Goal: Task Accomplishment & Management: Manage account settings

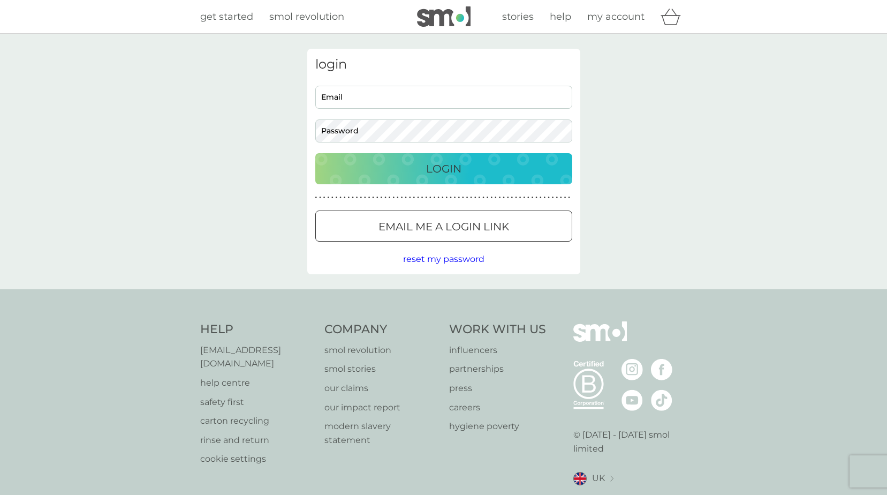
click at [361, 89] on input "Email" at bounding box center [443, 97] width 257 height 23
type input "[EMAIL_ADDRESS][DOMAIN_NAME]"
click at [315, 153] on button "Login" at bounding box center [443, 168] width 257 height 31
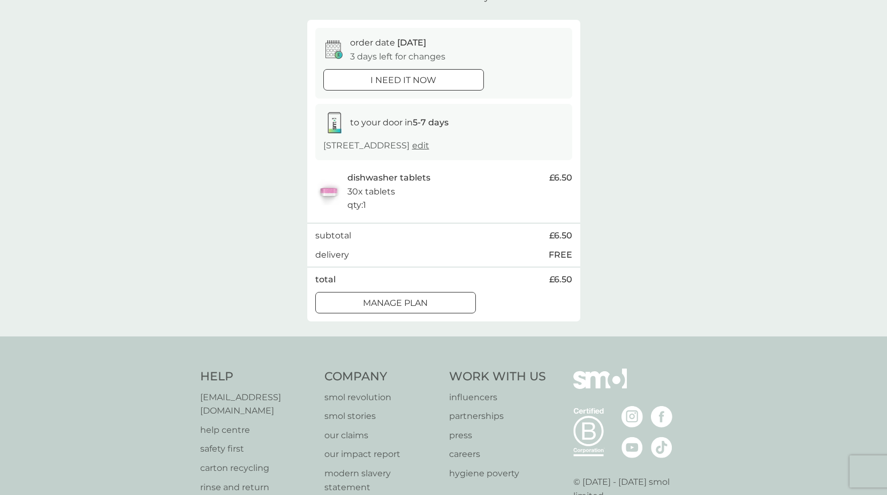
scroll to position [80, 0]
click at [367, 297] on p "Manage plan" at bounding box center [395, 302] width 65 height 14
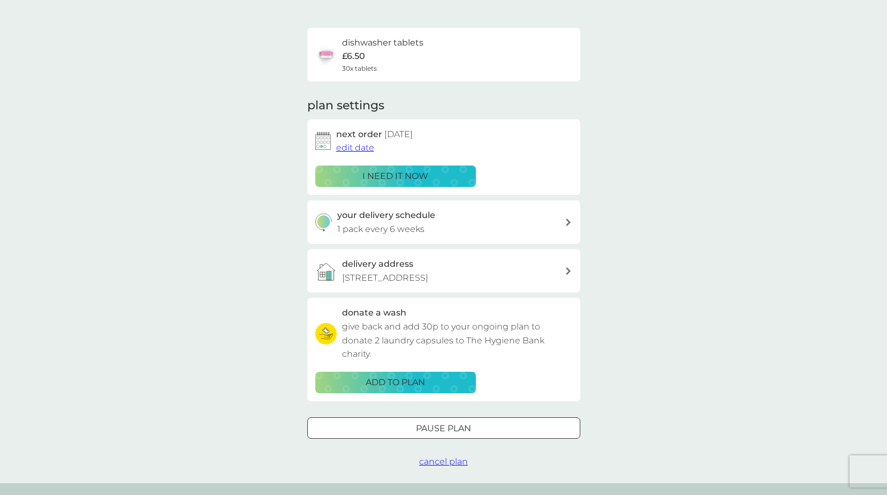
scroll to position [94, 0]
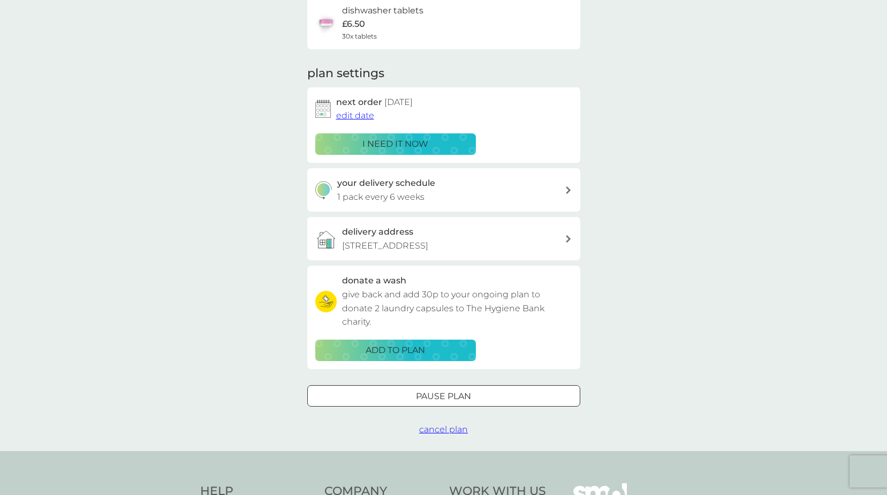
click at [448, 432] on span "cancel plan" at bounding box center [443, 429] width 49 height 10
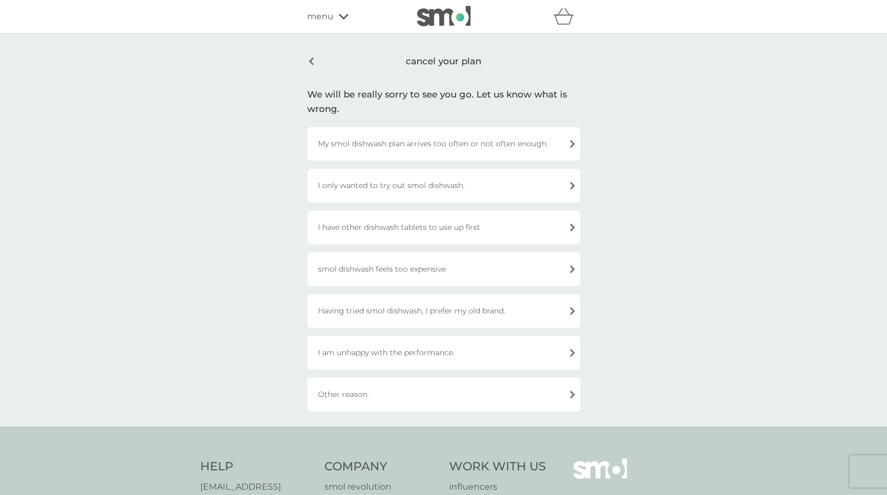
click at [436, 314] on div "Having tried smol dishwash, I prefer my old brand." at bounding box center [443, 311] width 273 height 34
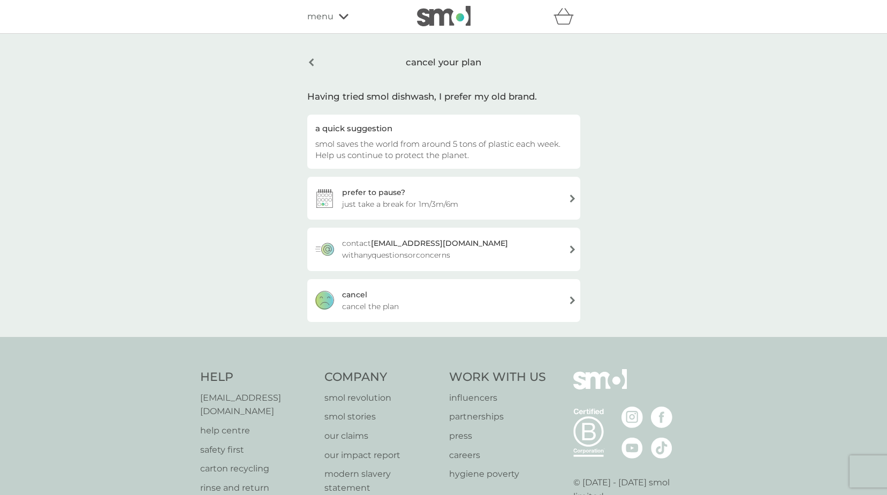
click at [449, 303] on div "cancel cancel the plan" at bounding box center [443, 300] width 273 height 43
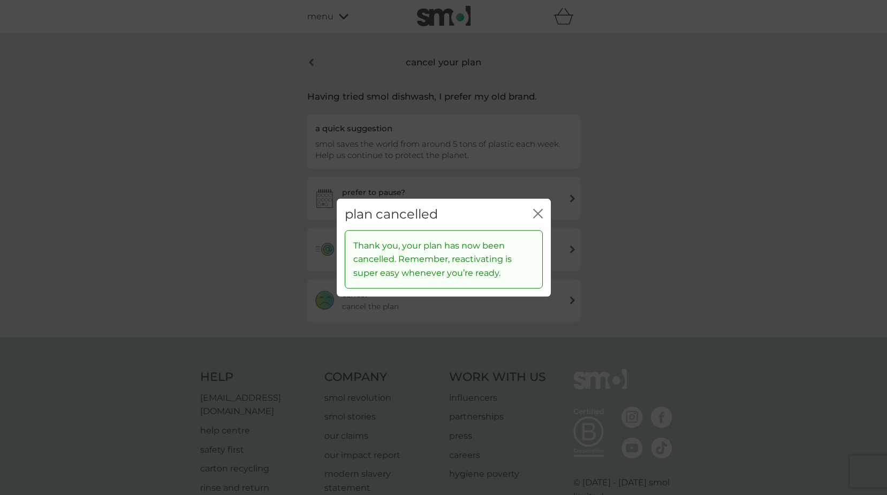
click at [538, 214] on icon "close" at bounding box center [540, 213] width 4 height 9
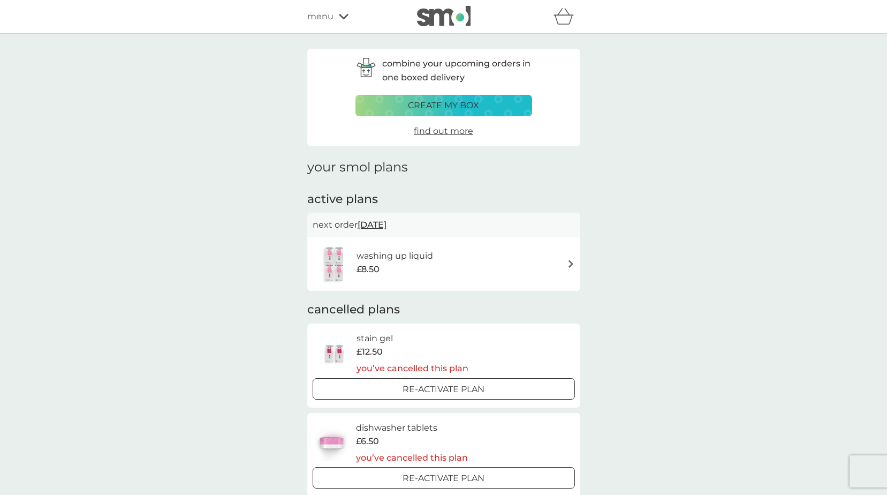
click at [328, 22] on span "menu" at bounding box center [320, 17] width 26 height 14
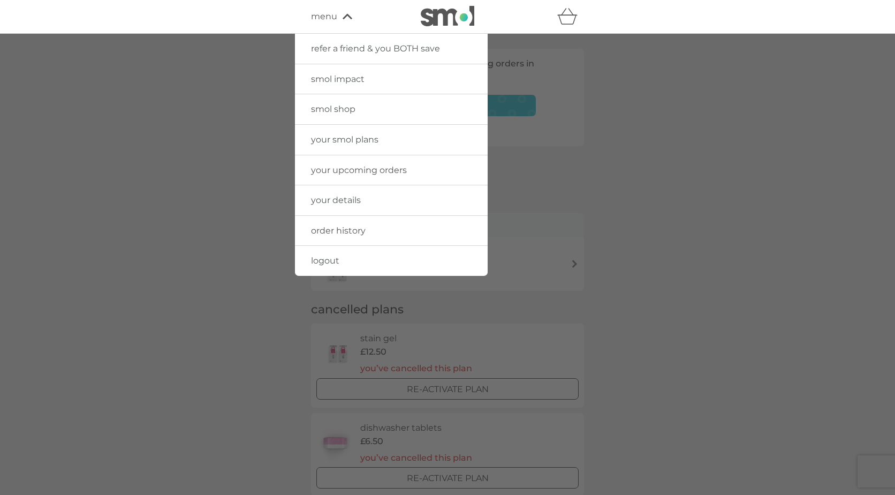
click at [340, 144] on span "your smol plans" at bounding box center [344, 139] width 67 height 10
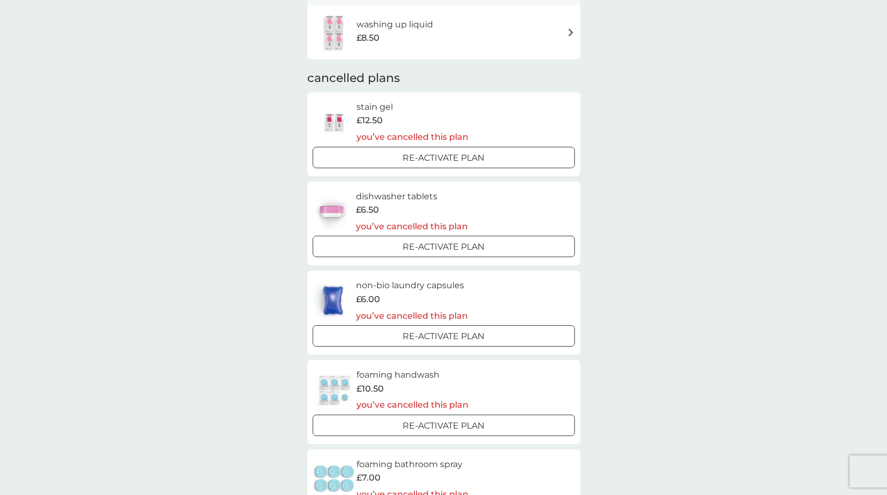
scroll to position [107, 0]
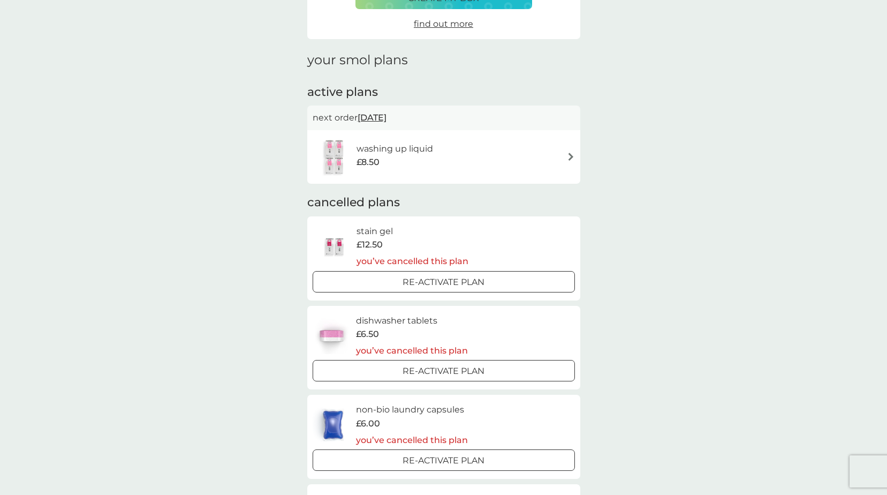
click at [541, 150] on div "washing up liquid £8.50" at bounding box center [444, 156] width 262 height 37
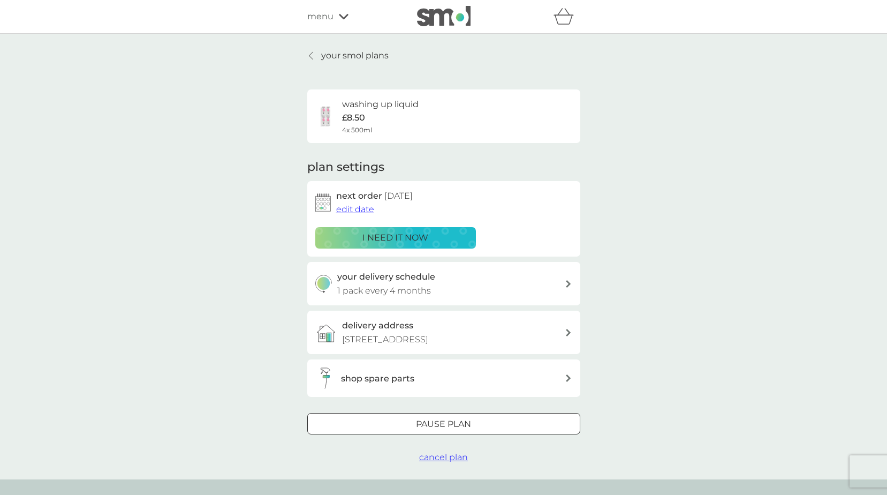
click at [436, 458] on span "cancel plan" at bounding box center [443, 457] width 49 height 10
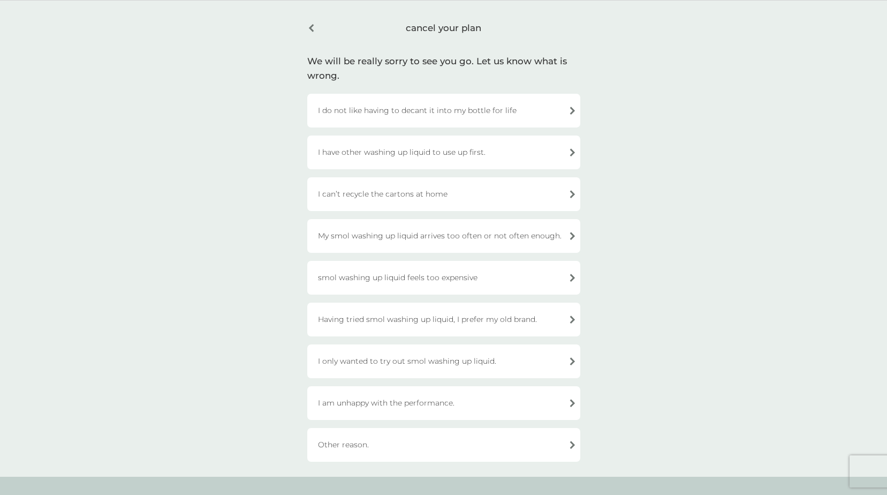
scroll to position [40, 0]
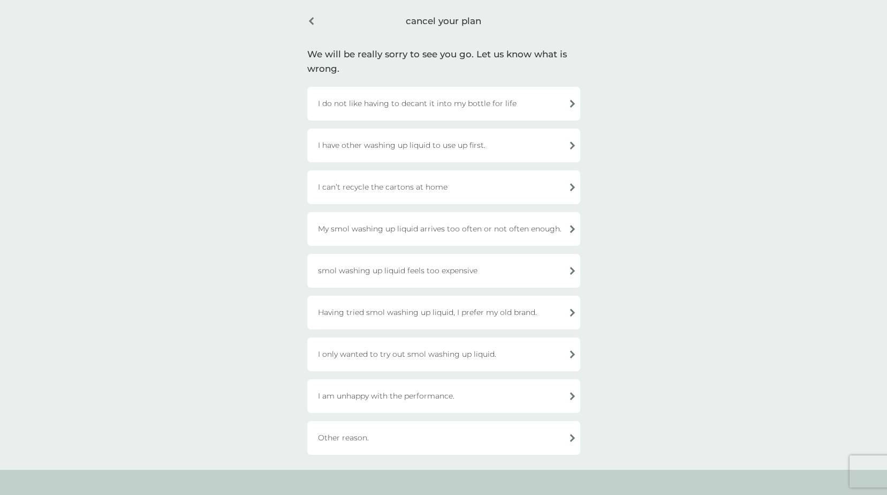
click at [479, 358] on div "I only wanted to try out smol washing up liquid." at bounding box center [443, 354] width 273 height 34
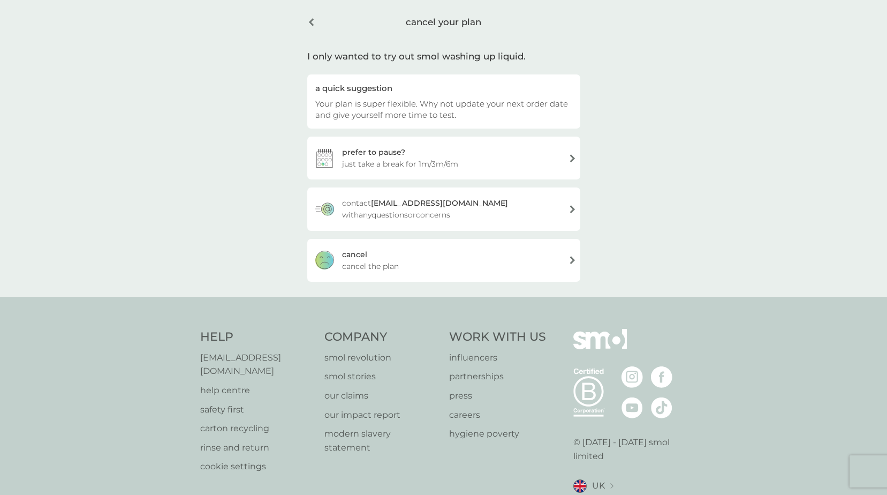
click at [491, 252] on div "cancel cancel the plan" at bounding box center [443, 260] width 273 height 43
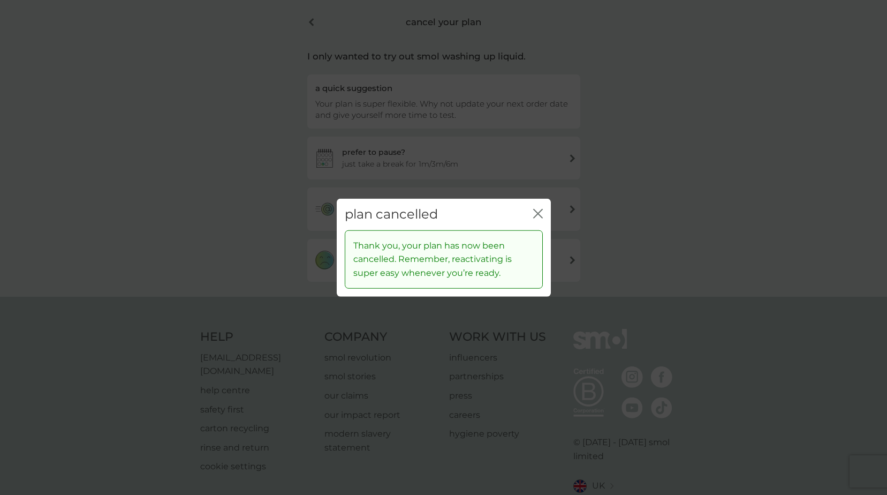
click at [539, 217] on icon "close" at bounding box center [538, 214] width 10 height 10
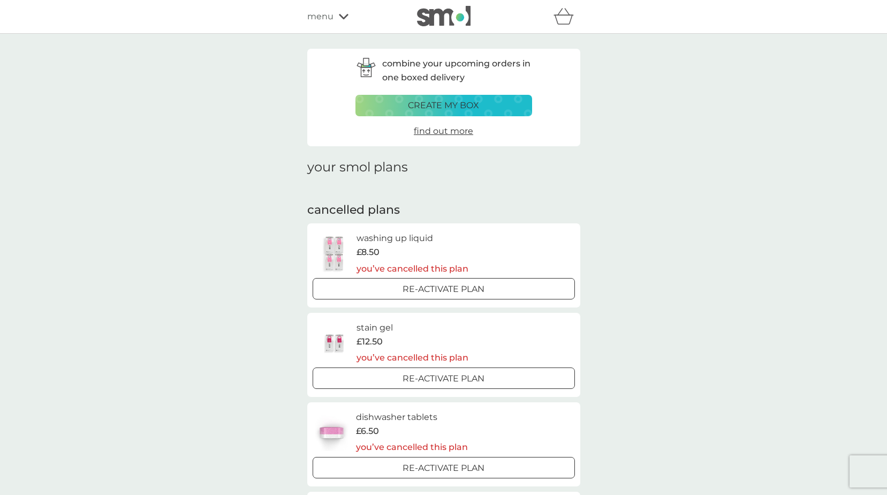
click at [322, 4] on div "refer a friend & you BOTH save smol impact smol shop your smol plans your upcom…" at bounding box center [443, 17] width 887 height 34
click at [323, 14] on span "menu" at bounding box center [320, 17] width 26 height 14
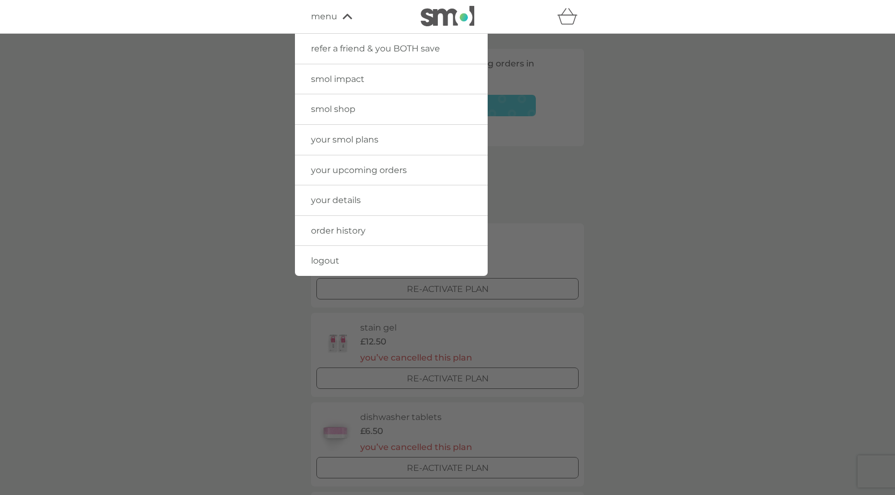
click at [352, 132] on link "your smol plans" at bounding box center [391, 140] width 193 height 30
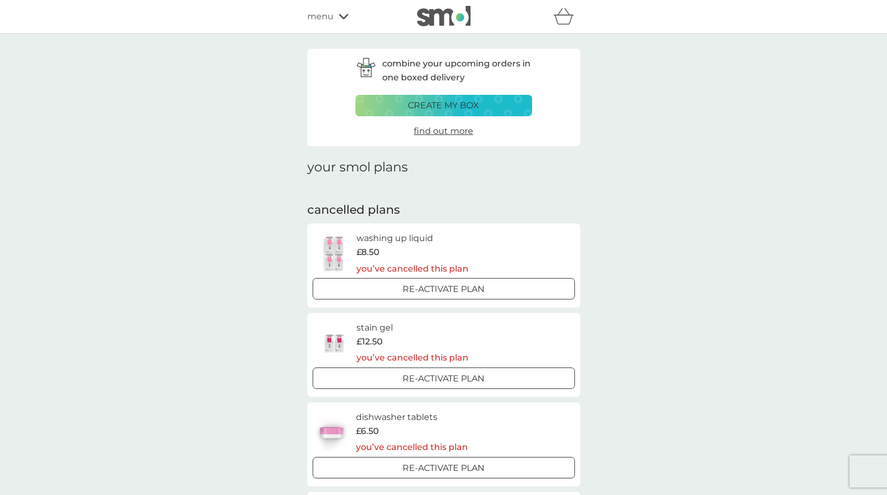
click at [328, 12] on span "menu" at bounding box center [320, 17] width 26 height 14
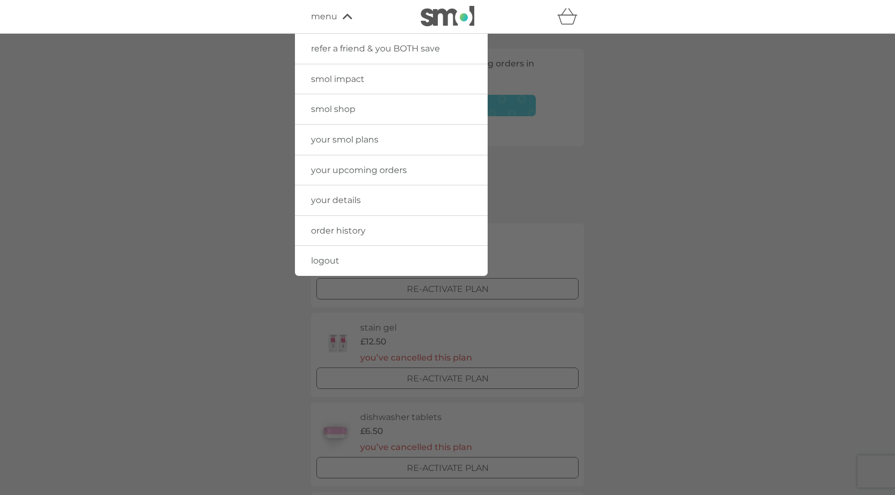
click at [354, 74] on span "smol impact" at bounding box center [338, 79] width 54 height 10
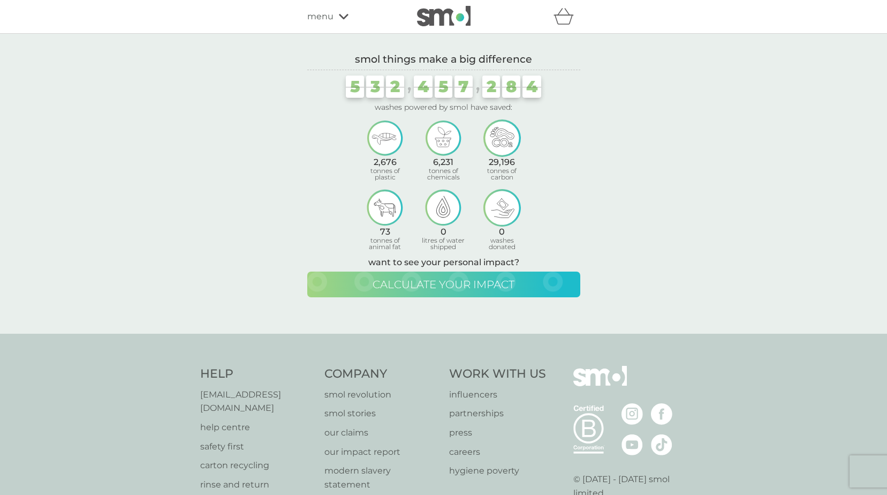
click at [400, 285] on span "calculate your impact" at bounding box center [444, 284] width 142 height 13
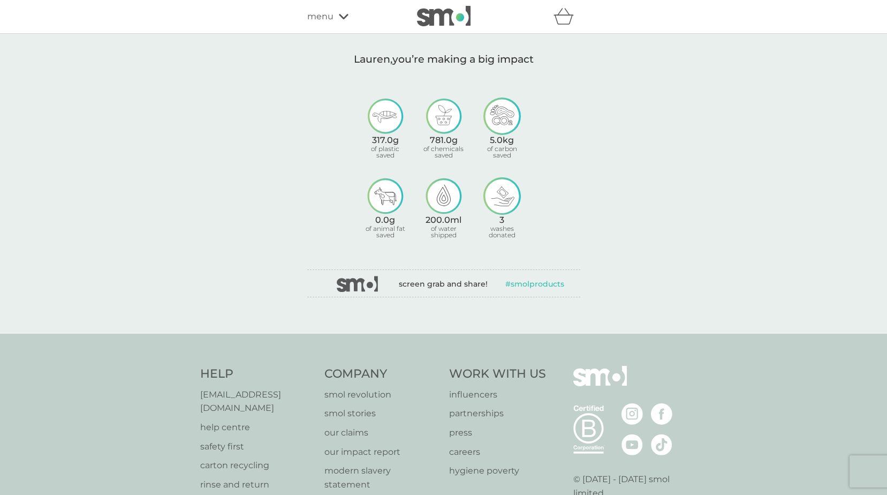
click at [328, 17] on span "menu" at bounding box center [320, 17] width 26 height 14
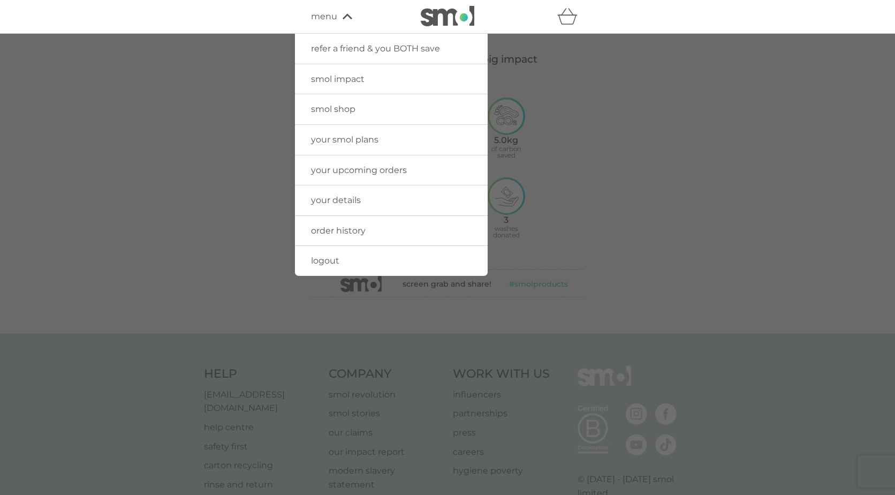
click at [352, 268] on link "logout" at bounding box center [391, 261] width 193 height 30
